Goal: Find specific page/section: Find specific page/section

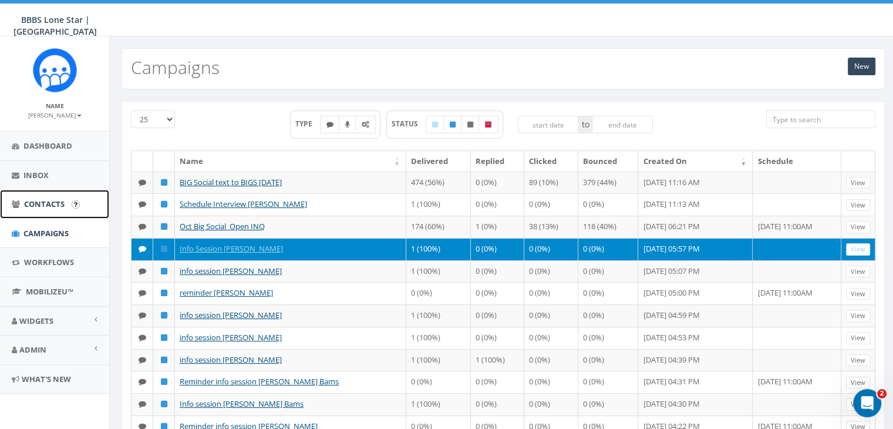
click at [40, 202] on span "Contacts" at bounding box center [44, 203] width 41 height 11
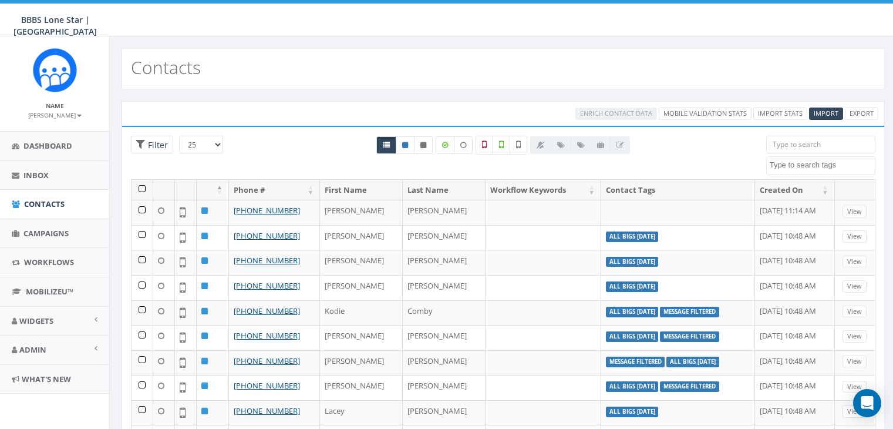
select select
click at [777, 143] on input "search" at bounding box center [820, 145] width 109 height 18
paste input "[PHONE_NUMBER]"
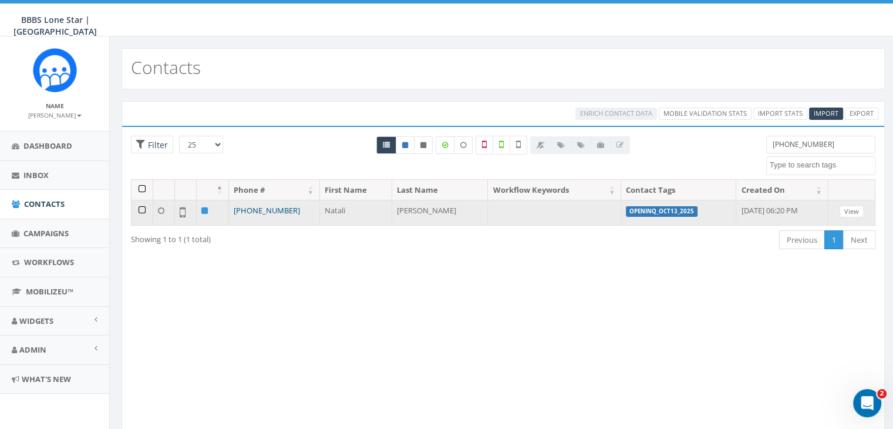
type input "[PHONE_NUMBER]"
click at [252, 207] on link "+1 347-433-7843" at bounding box center [267, 210] width 66 height 11
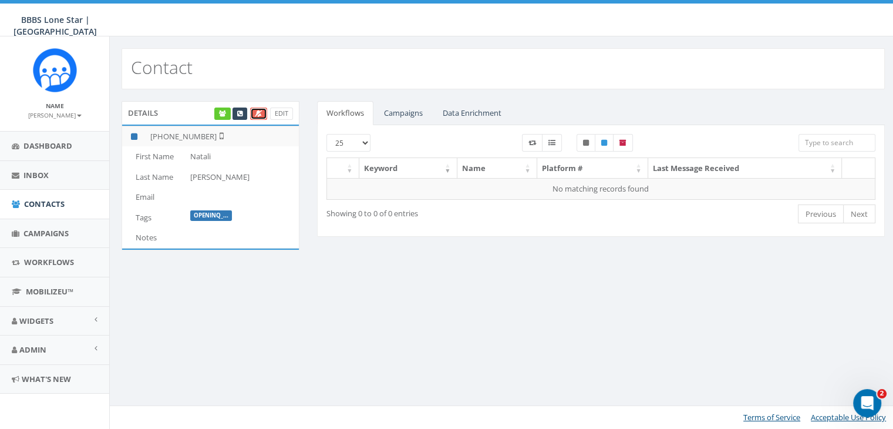
click at [258, 113] on icon at bounding box center [259, 113] width 8 height 6
click at [406, 113] on link "Campaigns" at bounding box center [404, 113] width 58 height 24
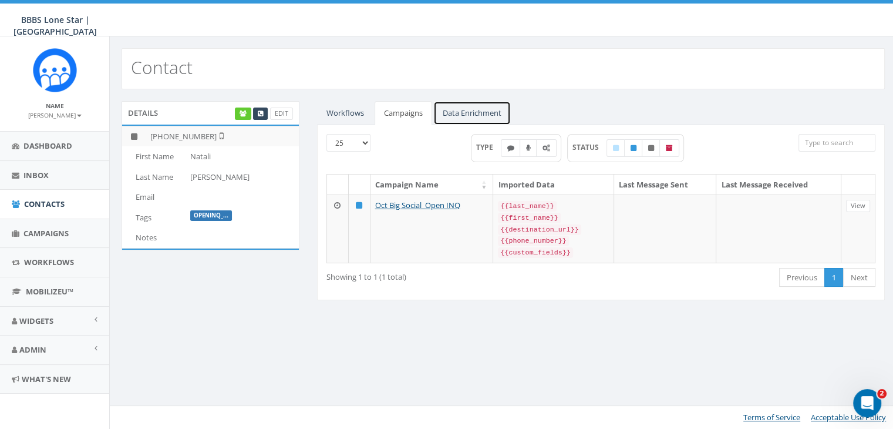
click at [472, 113] on link "Data Enrichment" at bounding box center [471, 113] width 77 height 24
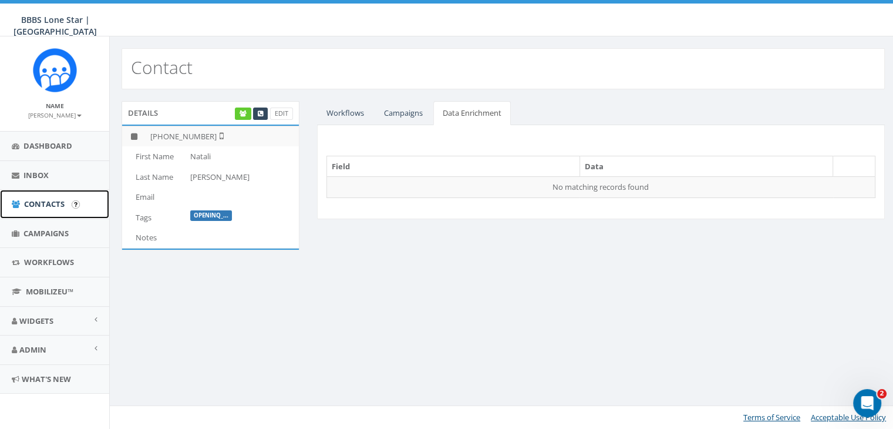
click at [42, 203] on span "Contacts" at bounding box center [44, 203] width 41 height 11
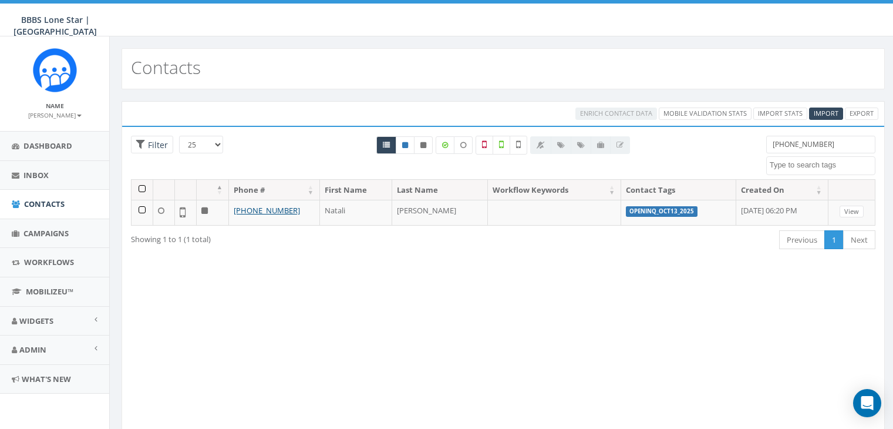
select select
click at [45, 231] on span "Campaigns" at bounding box center [45, 233] width 45 height 11
